Goal: Task Accomplishment & Management: Manage account settings

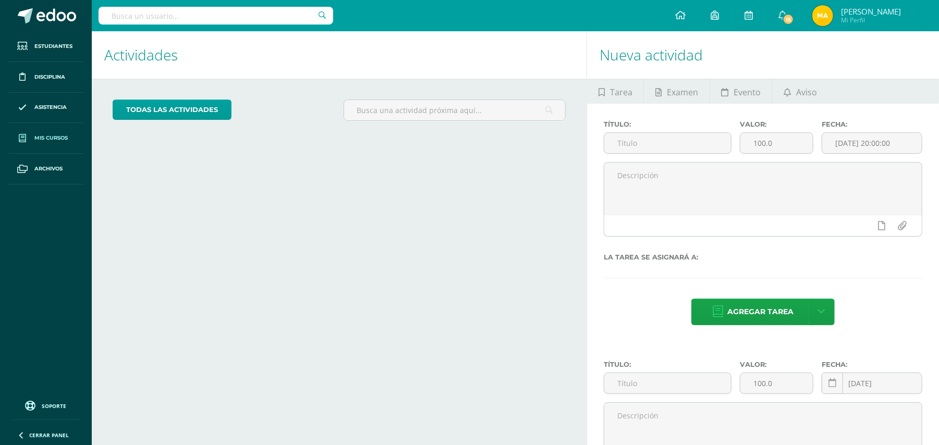
click at [36, 136] on span "Mis cursos" at bounding box center [50, 138] width 33 height 8
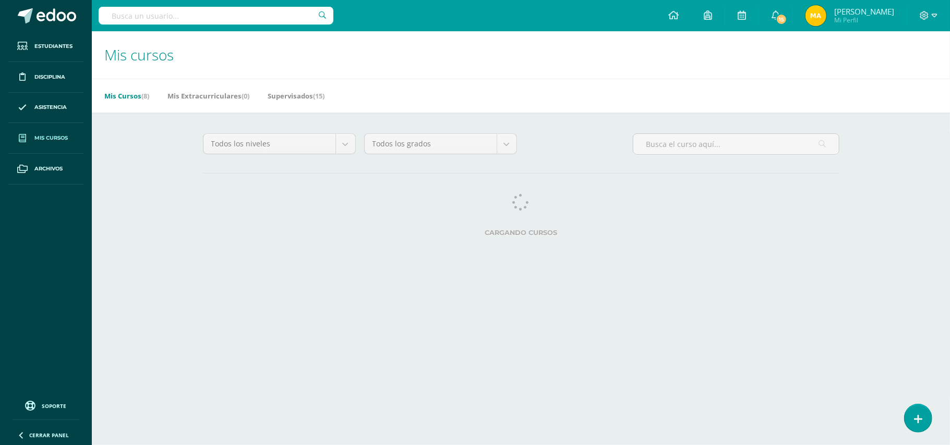
click at [44, 139] on span "Mis cursos" at bounding box center [50, 138] width 33 height 8
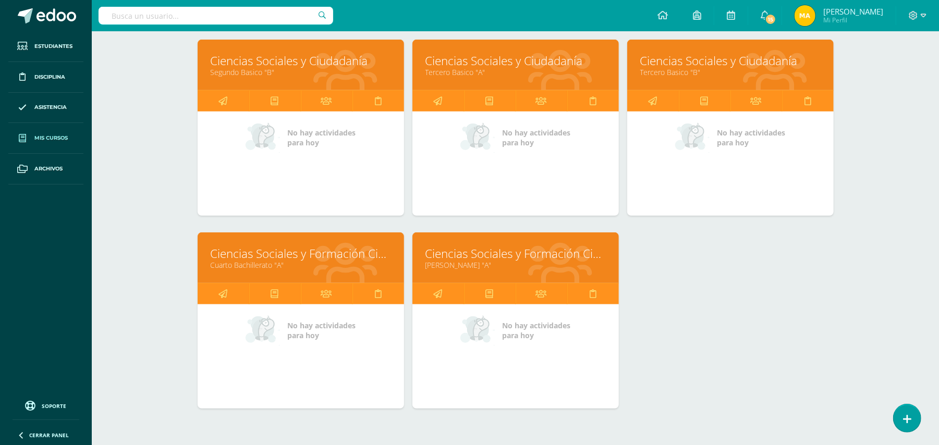
scroll to position [349, 0]
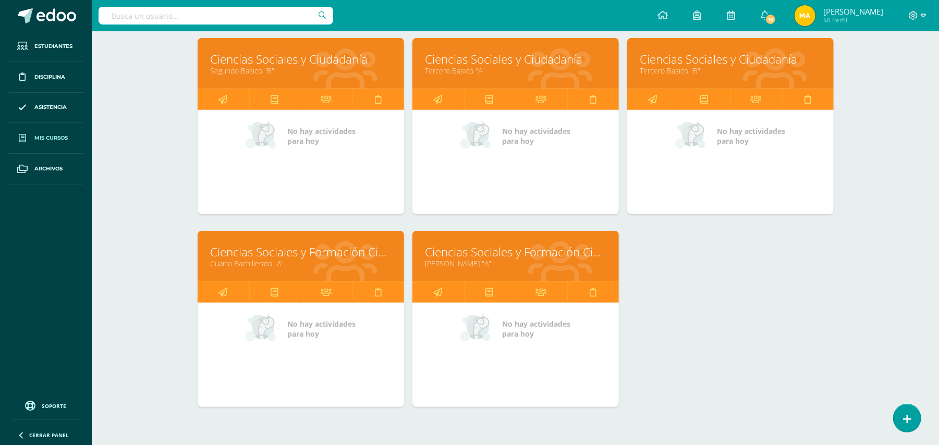
click at [362, 265] on link "Cuarto Bachillerato "A"" at bounding box center [301, 264] width 180 height 10
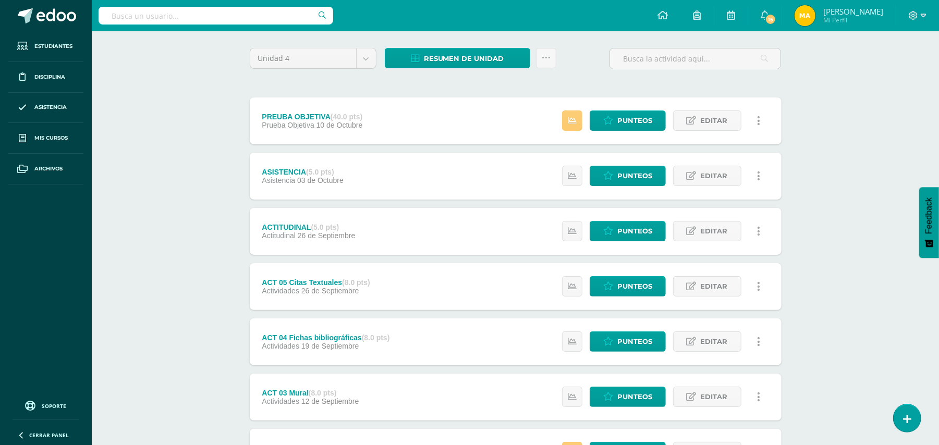
scroll to position [40, 0]
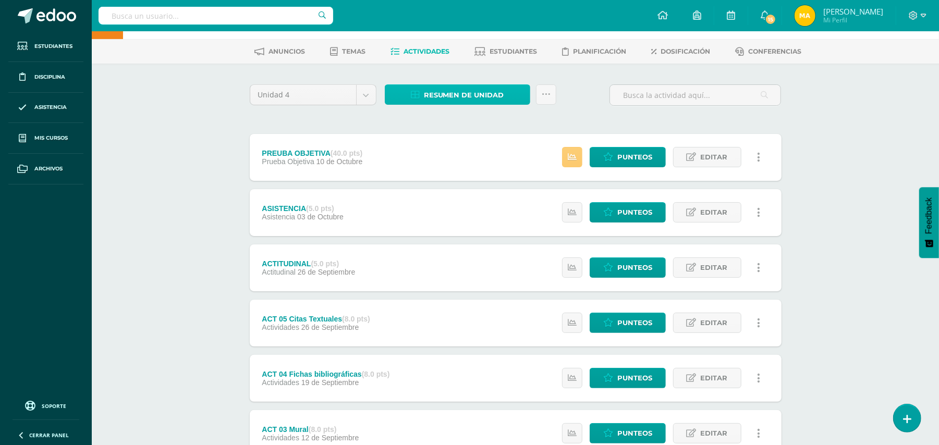
click at [501, 94] on span "Resumen de unidad" at bounding box center [464, 95] width 80 height 19
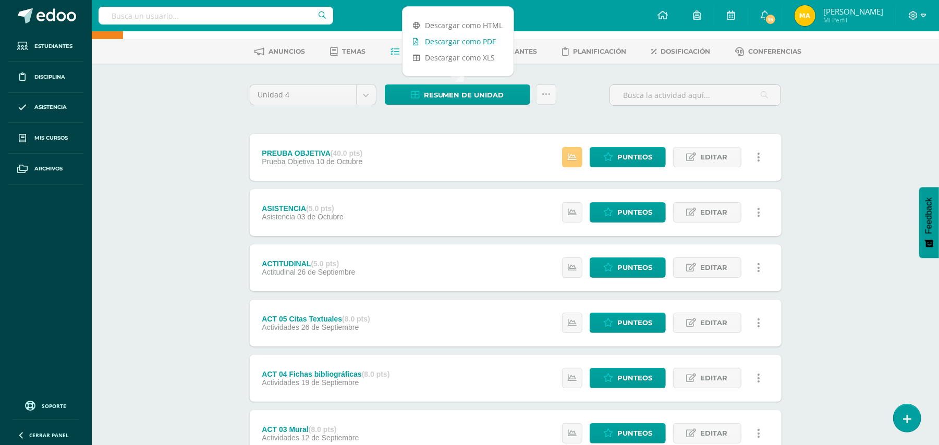
click at [478, 42] on link "Descargar como PDF" at bounding box center [458, 41] width 111 height 16
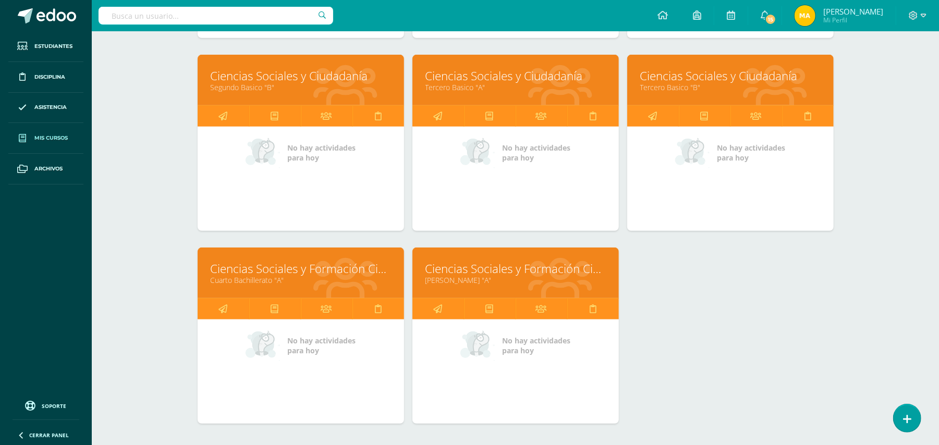
scroll to position [335, 0]
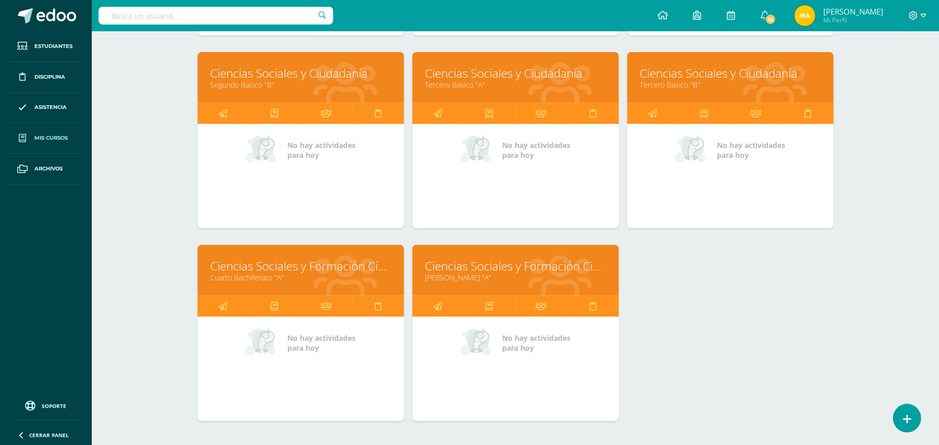
click at [569, 274] on link "Ciencias Sociales y Formación Ciudadana 5" at bounding box center [516, 266] width 180 height 16
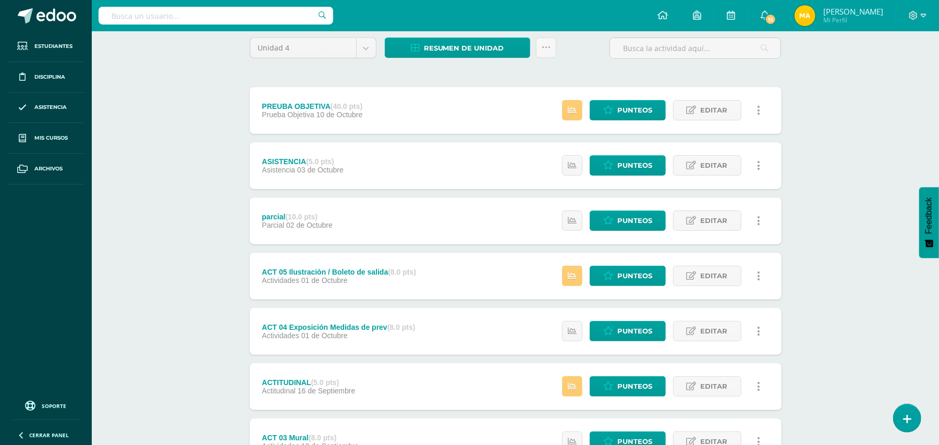
scroll to position [106, 0]
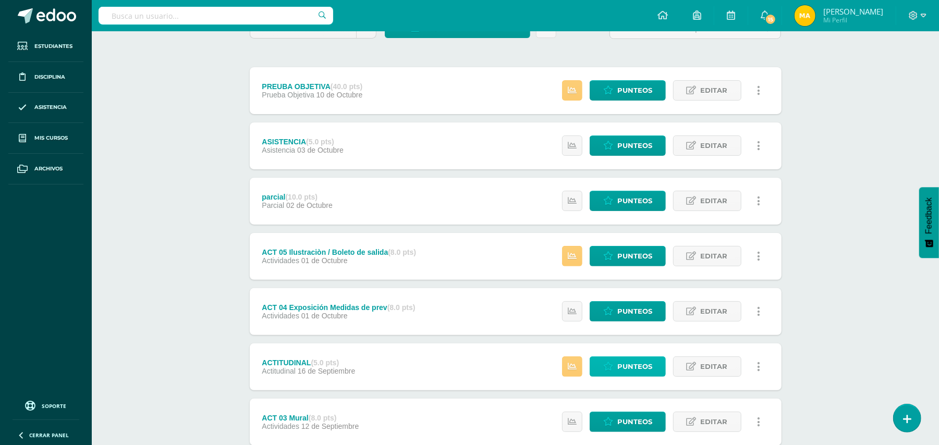
click at [639, 361] on span "Punteos" at bounding box center [634, 366] width 35 height 19
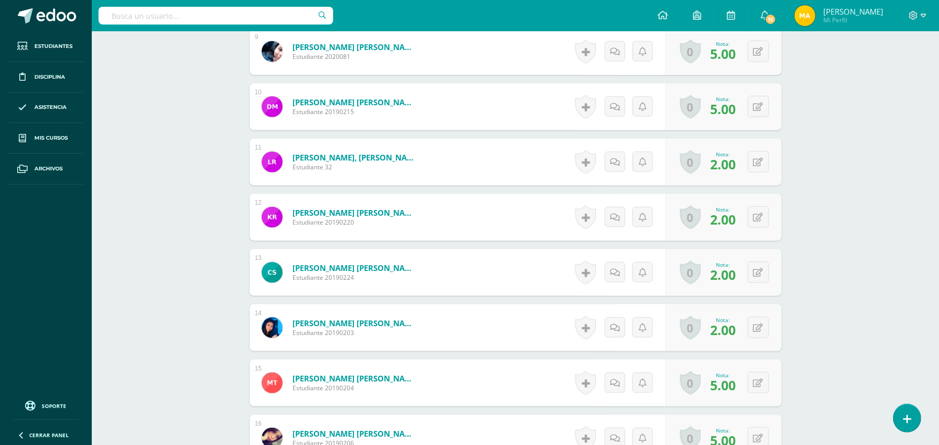
scroll to position [783, 0]
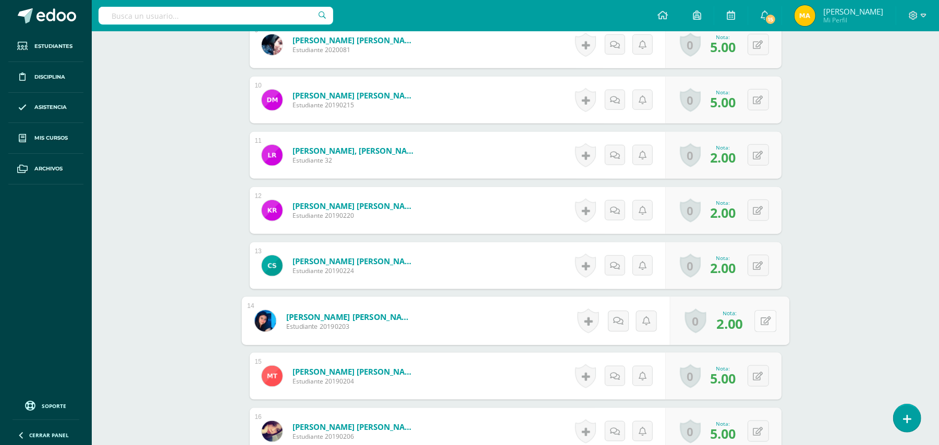
click at [759, 323] on button at bounding box center [766, 321] width 22 height 22
type input "4"
click at [739, 323] on icon at bounding box center [737, 324] width 9 height 9
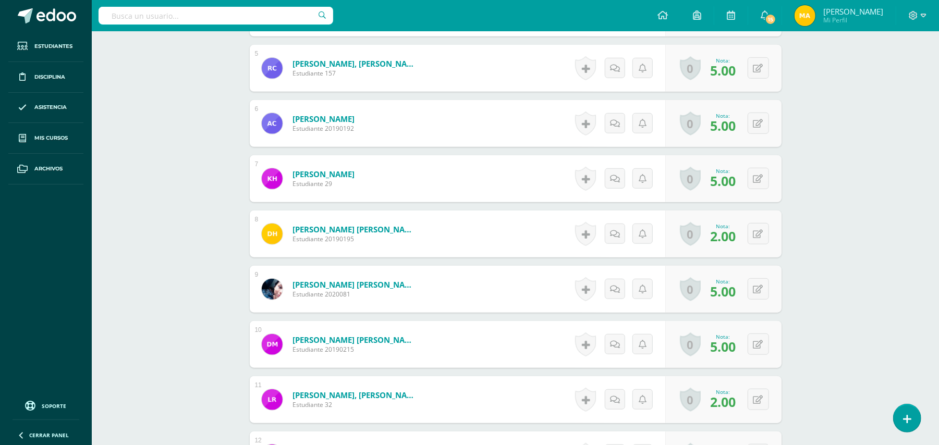
scroll to position [0, 0]
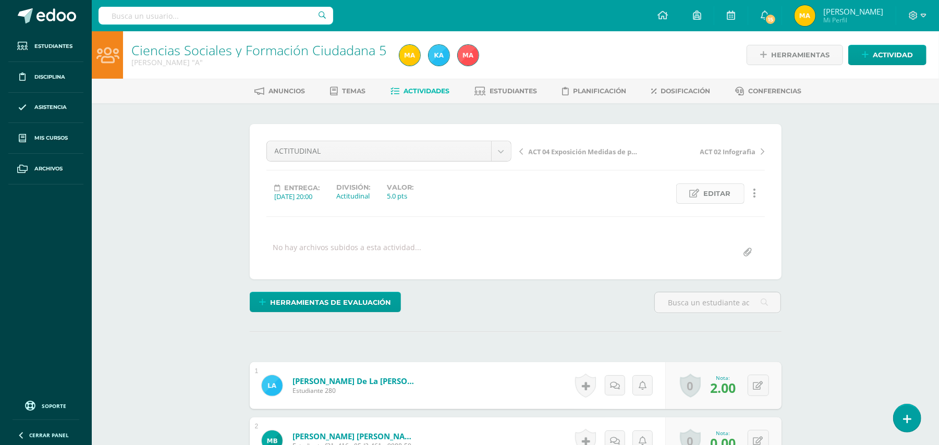
click at [722, 188] on span "Editar" at bounding box center [717, 193] width 27 height 19
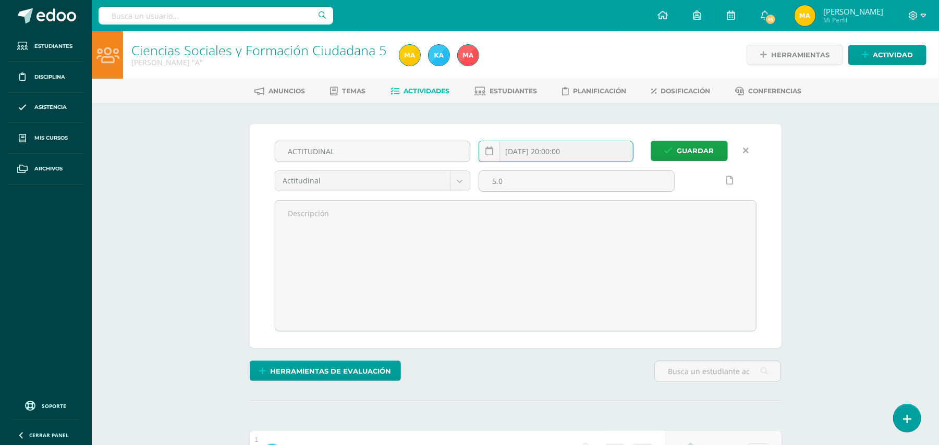
click at [579, 152] on input "2025-09-16 20:00:00" at bounding box center [556, 151] width 154 height 20
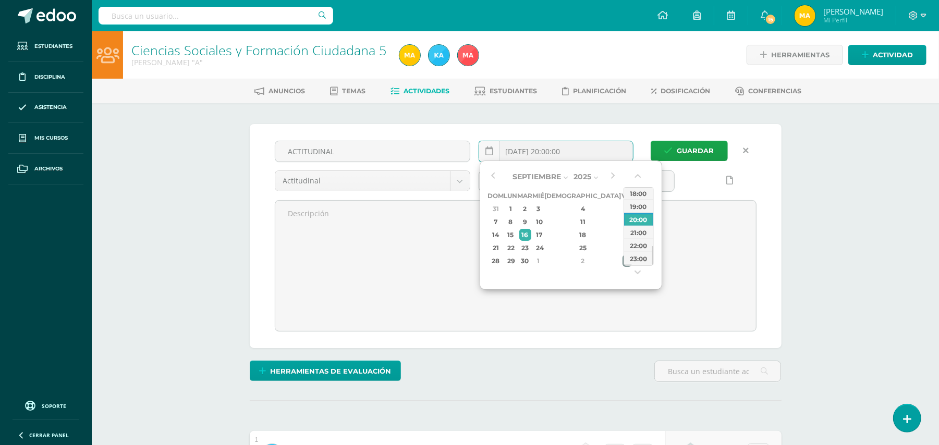
click at [622, 266] on td "3" at bounding box center [628, 260] width 12 height 13
click at [645, 257] on div "23:00" at bounding box center [638, 258] width 29 height 13
type input "2025-10-03 23:00"
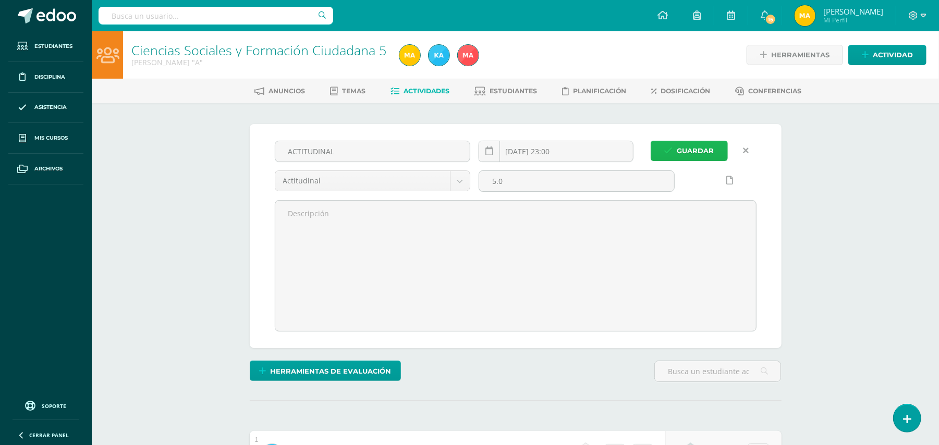
click at [695, 156] on span "Guardar" at bounding box center [695, 150] width 37 height 19
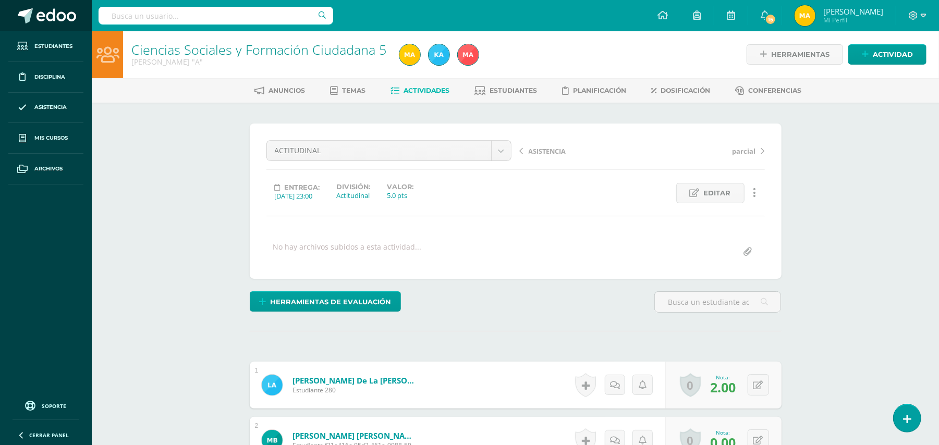
scroll to position [1, 0]
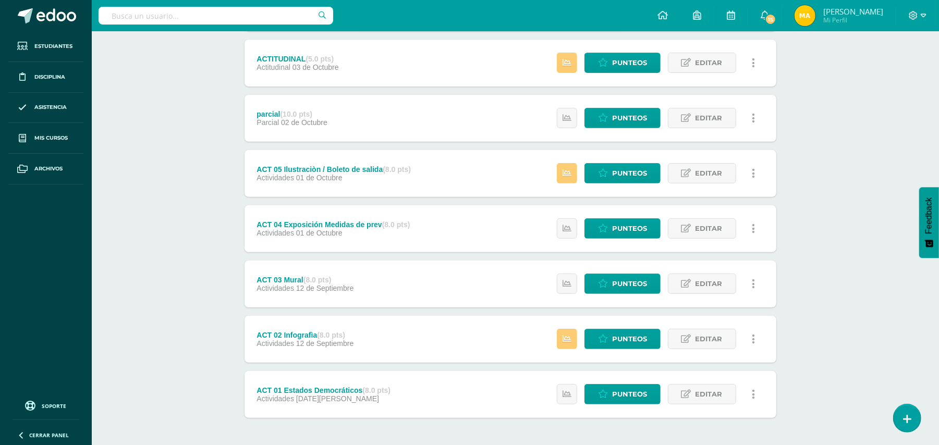
scroll to position [286, 5]
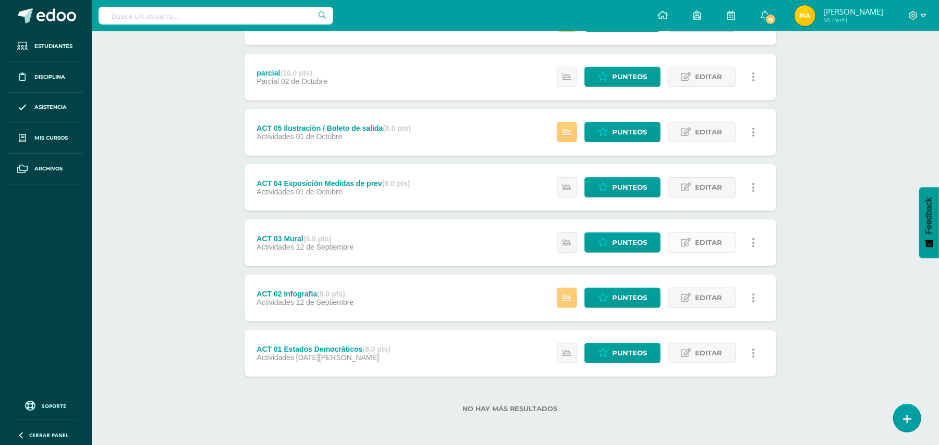
click at [712, 237] on span "Editar" at bounding box center [709, 242] width 27 height 19
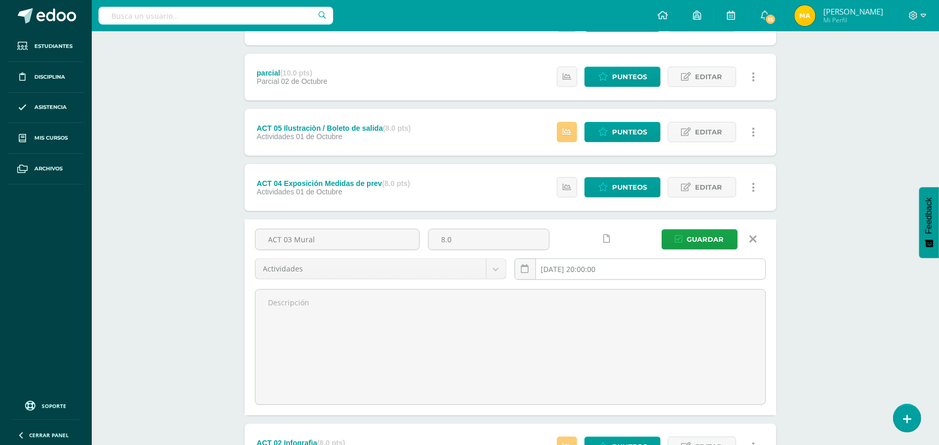
click at [592, 265] on input "[DATE] 20:00:00" at bounding box center [640, 269] width 250 height 20
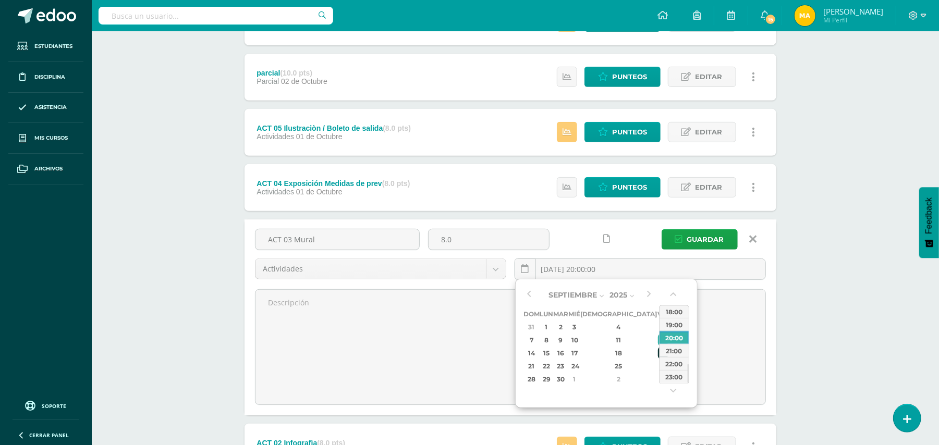
click at [658, 357] on div "19" at bounding box center [662, 353] width 9 height 12
click at [672, 373] on div "23:00" at bounding box center [674, 376] width 29 height 13
type input "2025-09-19 23:00"
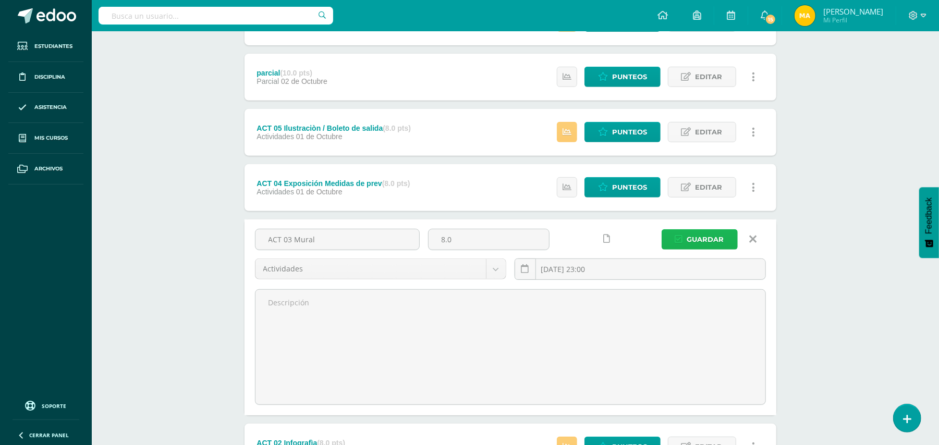
click at [725, 237] on button "Guardar" at bounding box center [700, 239] width 76 height 20
click at [717, 234] on span "Guardar" at bounding box center [705, 239] width 37 height 19
click at [708, 189] on span "Editar" at bounding box center [709, 187] width 27 height 19
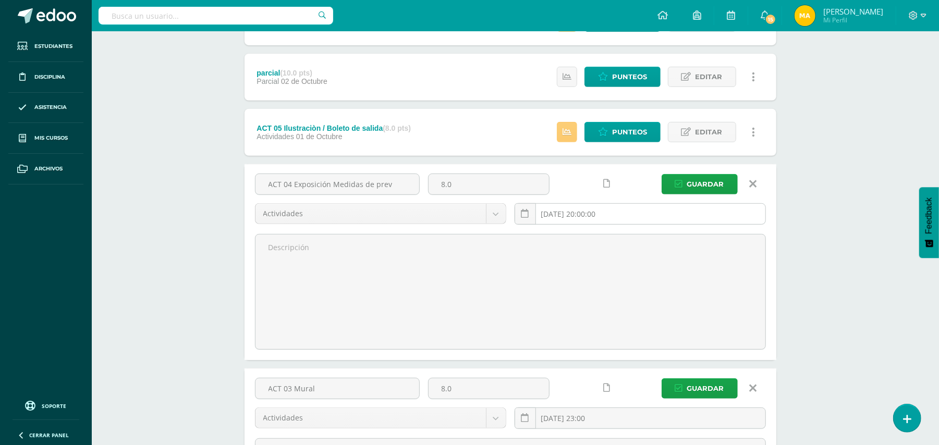
click at [624, 221] on input "[DATE] 20:00:00" at bounding box center [640, 214] width 250 height 20
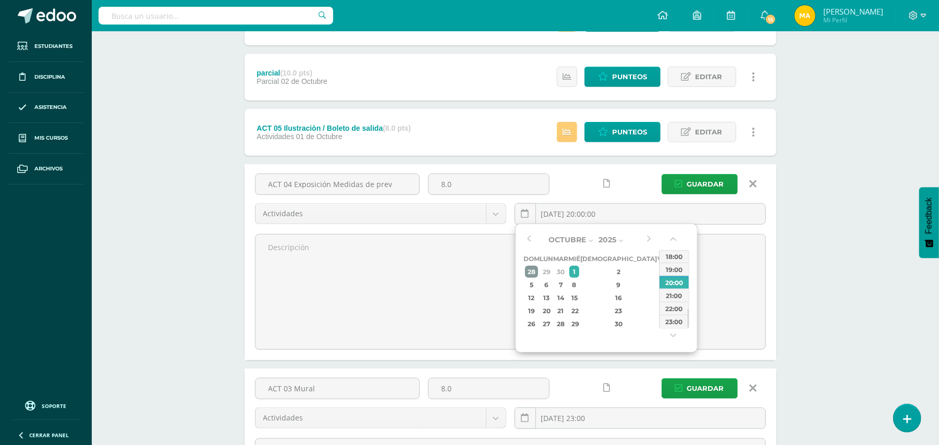
click at [534, 270] on div "28" at bounding box center [531, 272] width 13 height 12
click at [658, 273] on div "5" at bounding box center [662, 272] width 9 height 12
click at [538, 272] on div "31" at bounding box center [531, 272] width 13 height 12
type input "2025-08-31 20:00"
click at [528, 238] on button "button" at bounding box center [529, 240] width 10 height 16
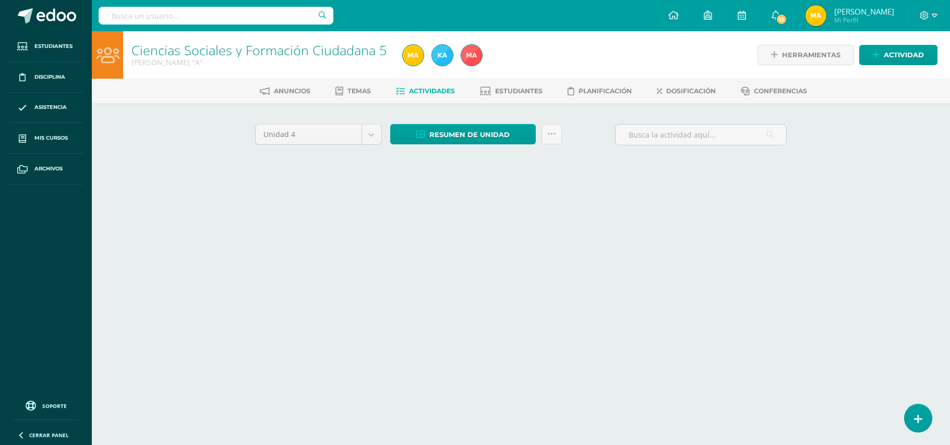
click at [630, 195] on html "Estudiantes Disciplina Asistencia Mis cursos Archivos Soporte Ayuda Reportar un…" at bounding box center [475, 97] width 950 height 195
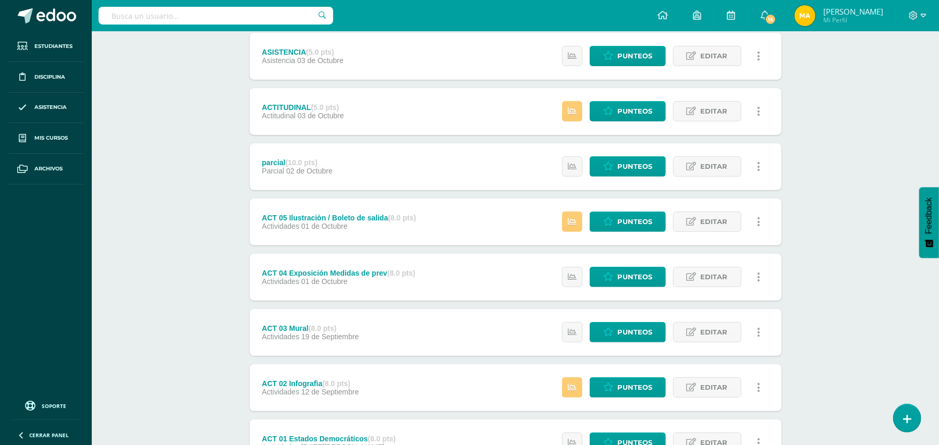
scroll to position [197, 0]
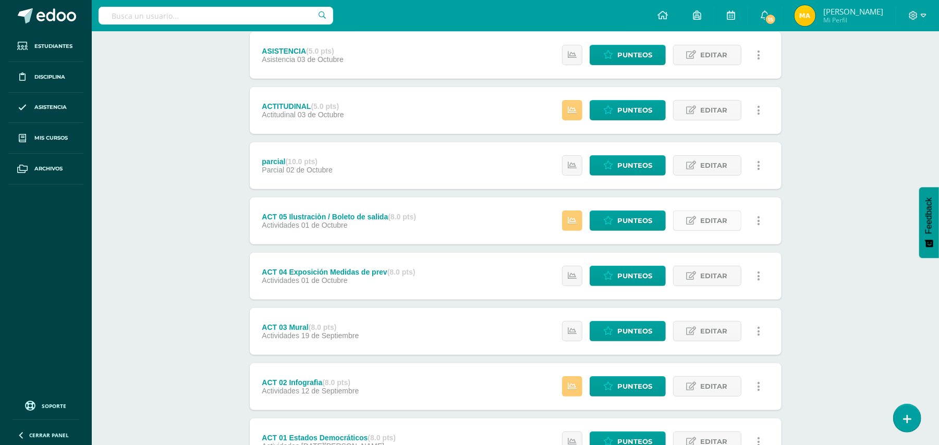
click at [701, 217] on span "Editar" at bounding box center [714, 220] width 27 height 19
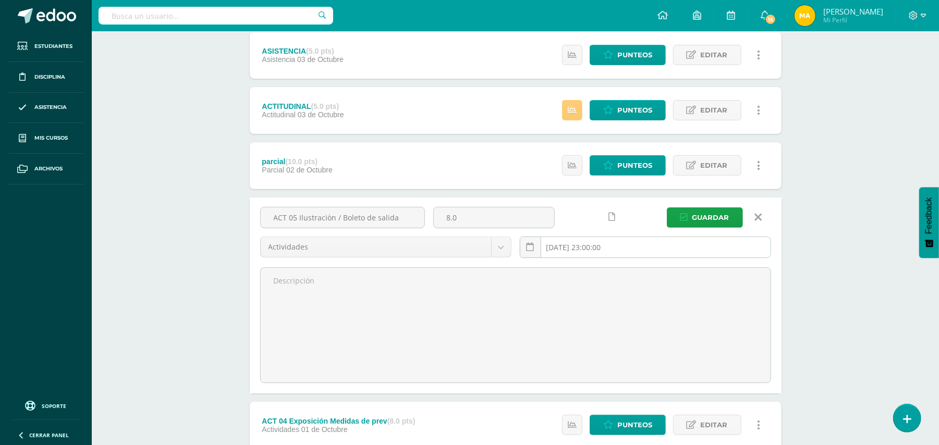
click at [649, 256] on input "2025-10-01 23:00:00" at bounding box center [645, 247] width 250 height 20
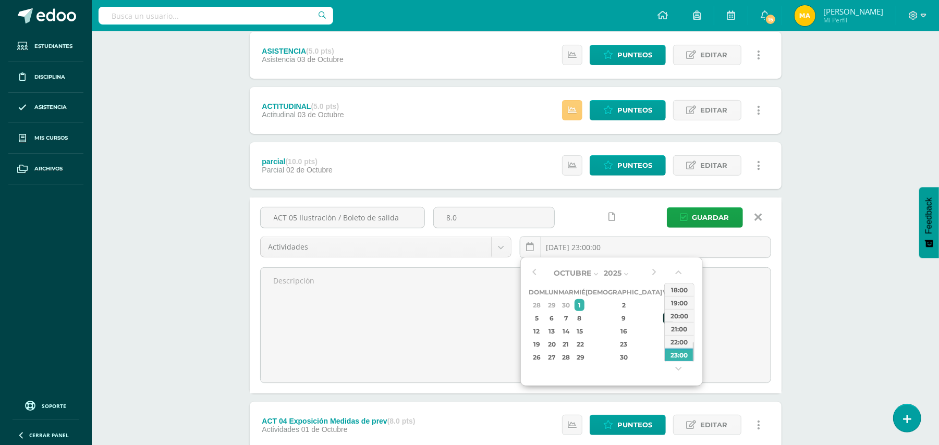
click at [663, 318] on div "10" at bounding box center [667, 318] width 9 height 12
click at [663, 300] on div "3" at bounding box center [667, 305] width 9 height 12
type input "2025-10-03 23:00"
click at [674, 350] on div "23:00" at bounding box center [679, 354] width 29 height 13
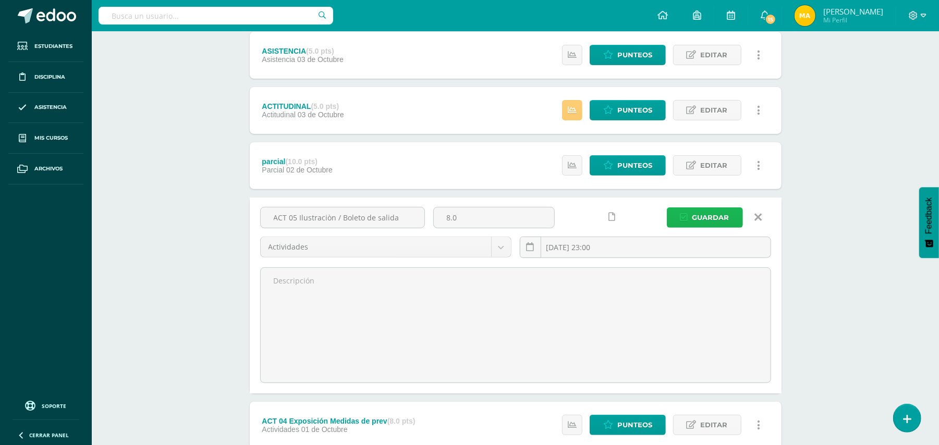
click at [735, 218] on button "Guardar" at bounding box center [705, 218] width 76 height 20
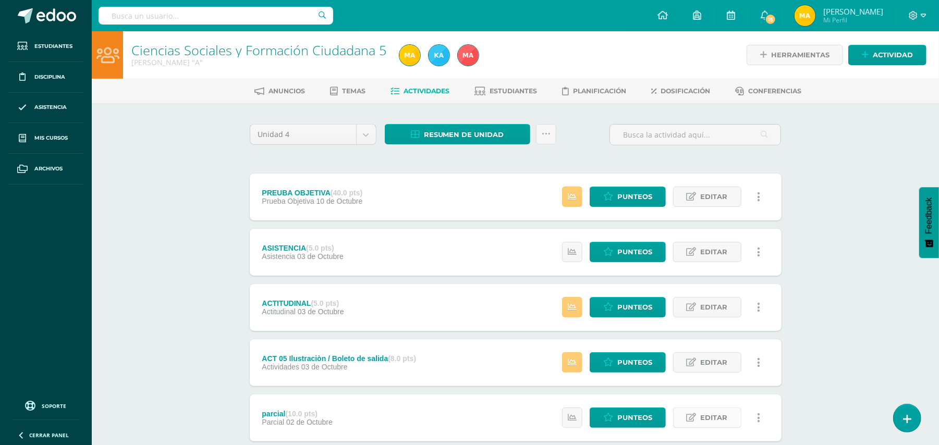
click at [690, 426] on link "Editar" at bounding box center [707, 418] width 68 height 20
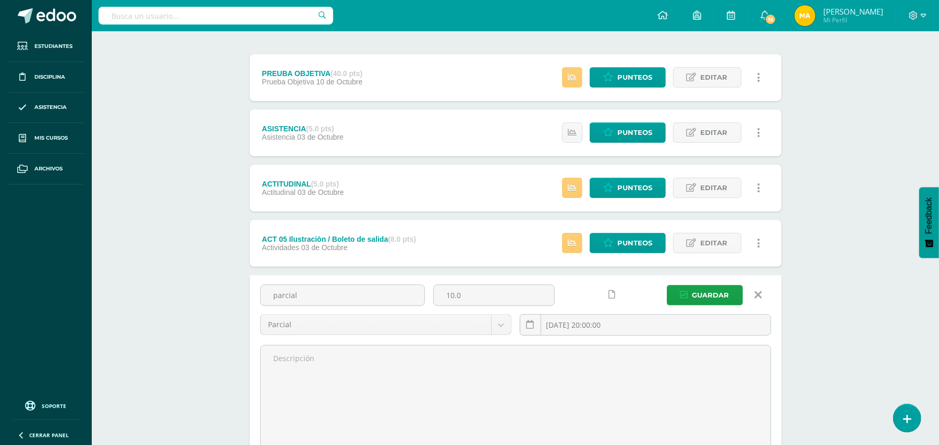
scroll to position [121, 0]
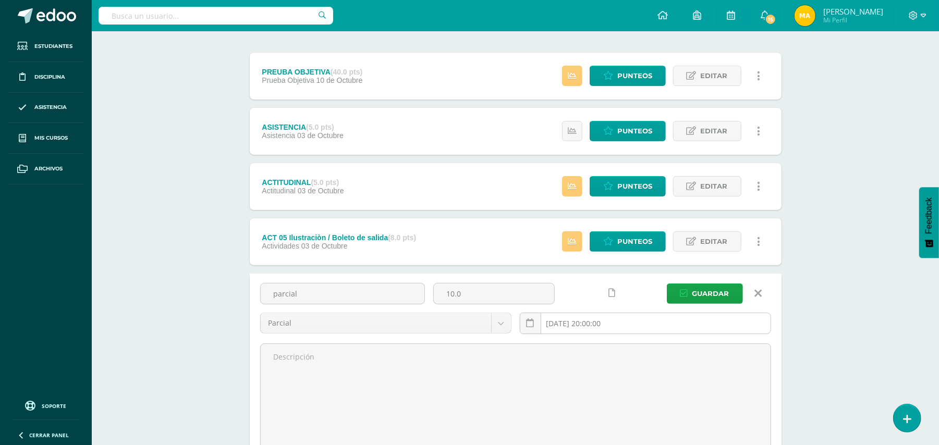
click at [696, 326] on input "[DATE] 20:00:00" at bounding box center [645, 323] width 250 height 20
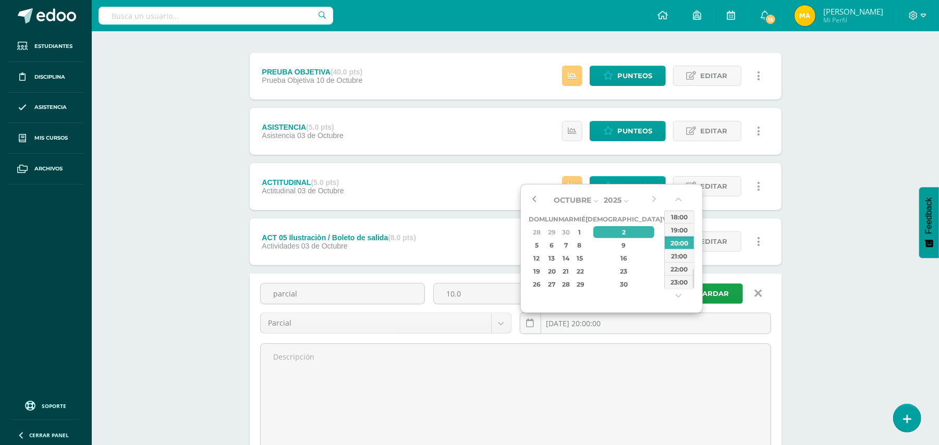
click at [535, 201] on button "button" at bounding box center [534, 200] width 10 height 16
click at [557, 246] on div "8" at bounding box center [552, 245] width 11 height 12
click at [681, 281] on div "23:00" at bounding box center [679, 281] width 29 height 13
type input "[DATE] 23:00"
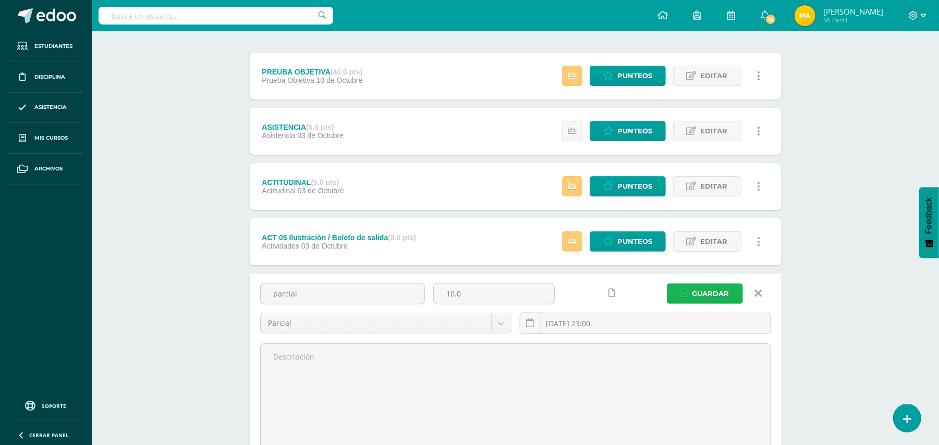
click at [726, 292] on span "Guardar" at bounding box center [711, 293] width 37 height 19
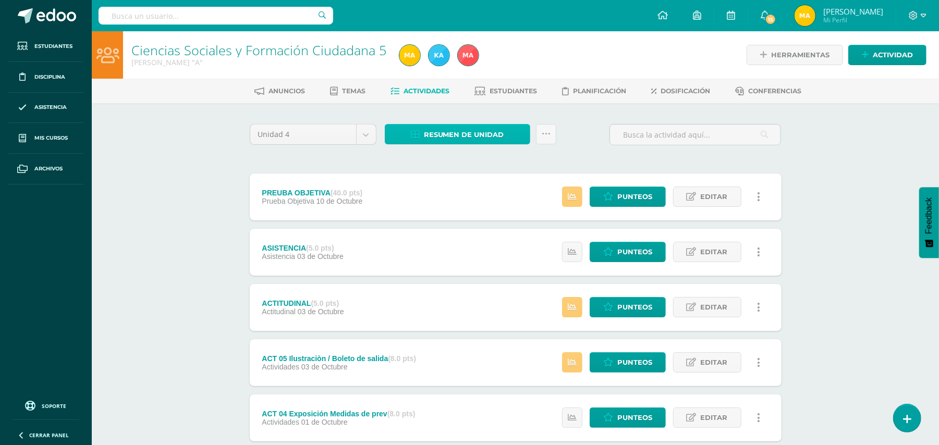
click at [507, 142] on link "Resumen de unidad" at bounding box center [457, 134] width 145 height 20
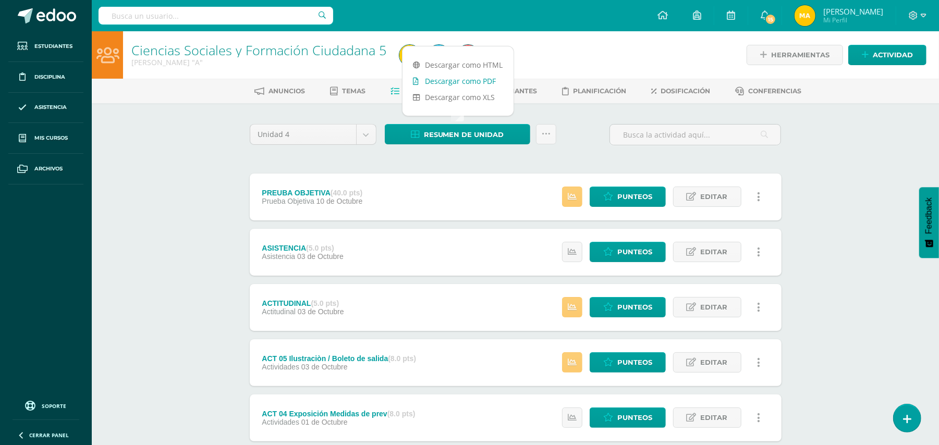
click at [497, 77] on link "Descargar como PDF" at bounding box center [458, 81] width 111 height 16
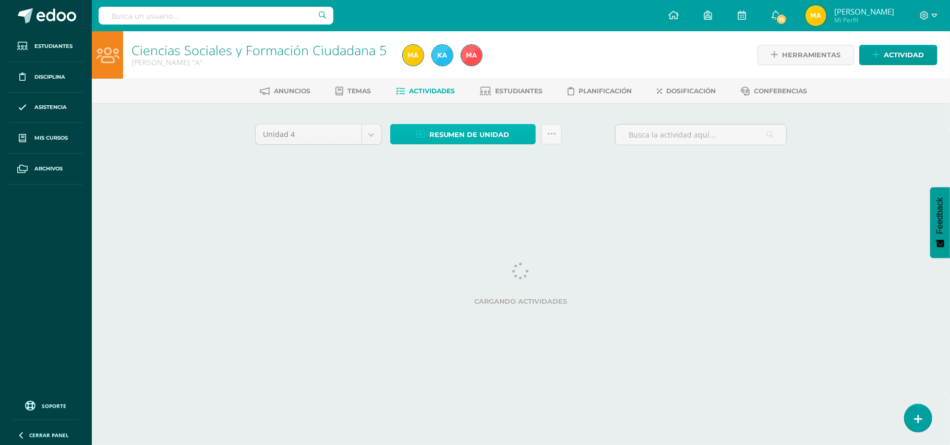
drag, startPoint x: 0, startPoint y: 0, endPoint x: 493, endPoint y: 136, distance: 511.3
click at [493, 136] on span "Resumen de unidad" at bounding box center [469, 134] width 80 height 19
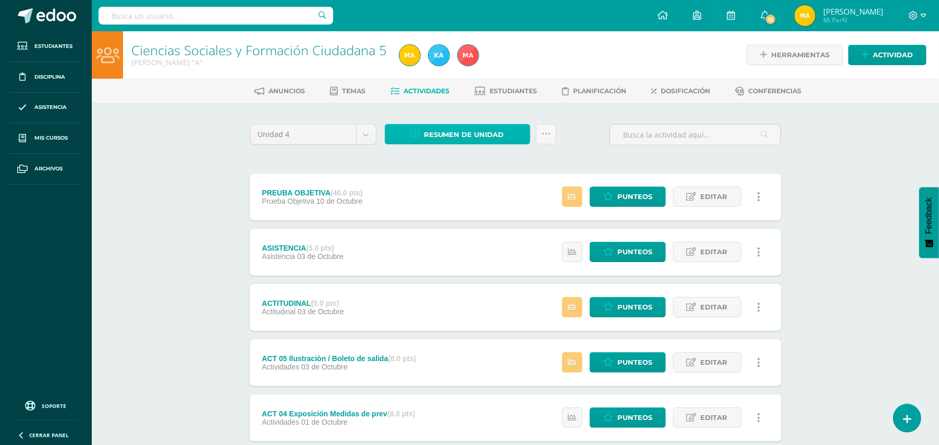
click at [460, 128] on span "Resumen de unidad" at bounding box center [464, 134] width 80 height 19
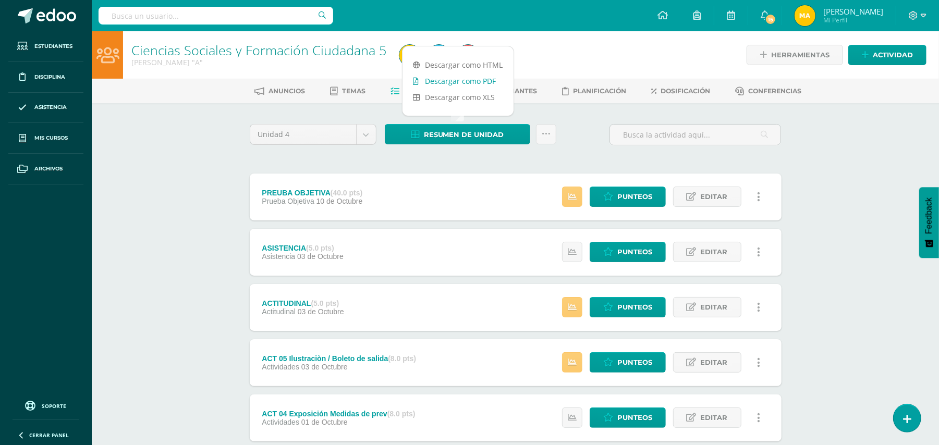
click at [483, 87] on link "Descargar como PDF" at bounding box center [458, 81] width 111 height 16
